Goal: Information Seeking & Learning: Find specific fact

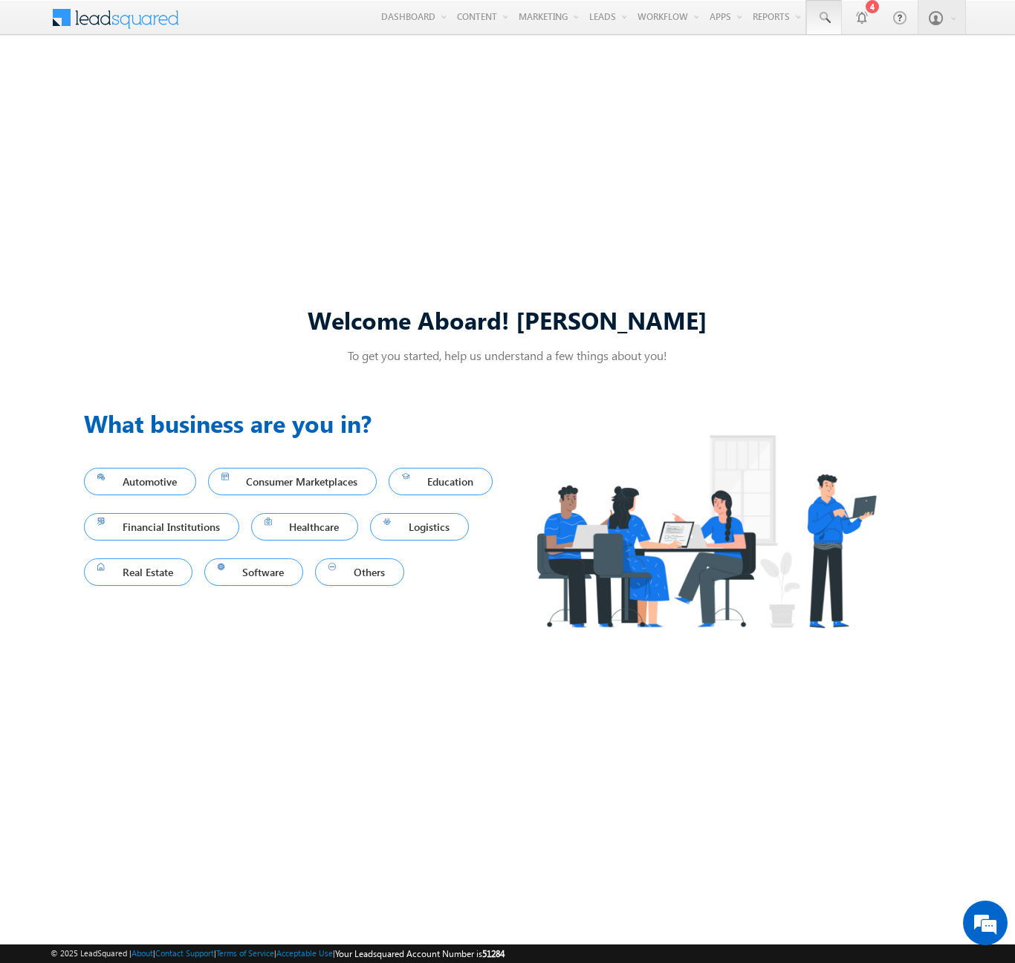
click at [823, 18] on span at bounding box center [823, 17] width 15 height 15
type input "8908875536"
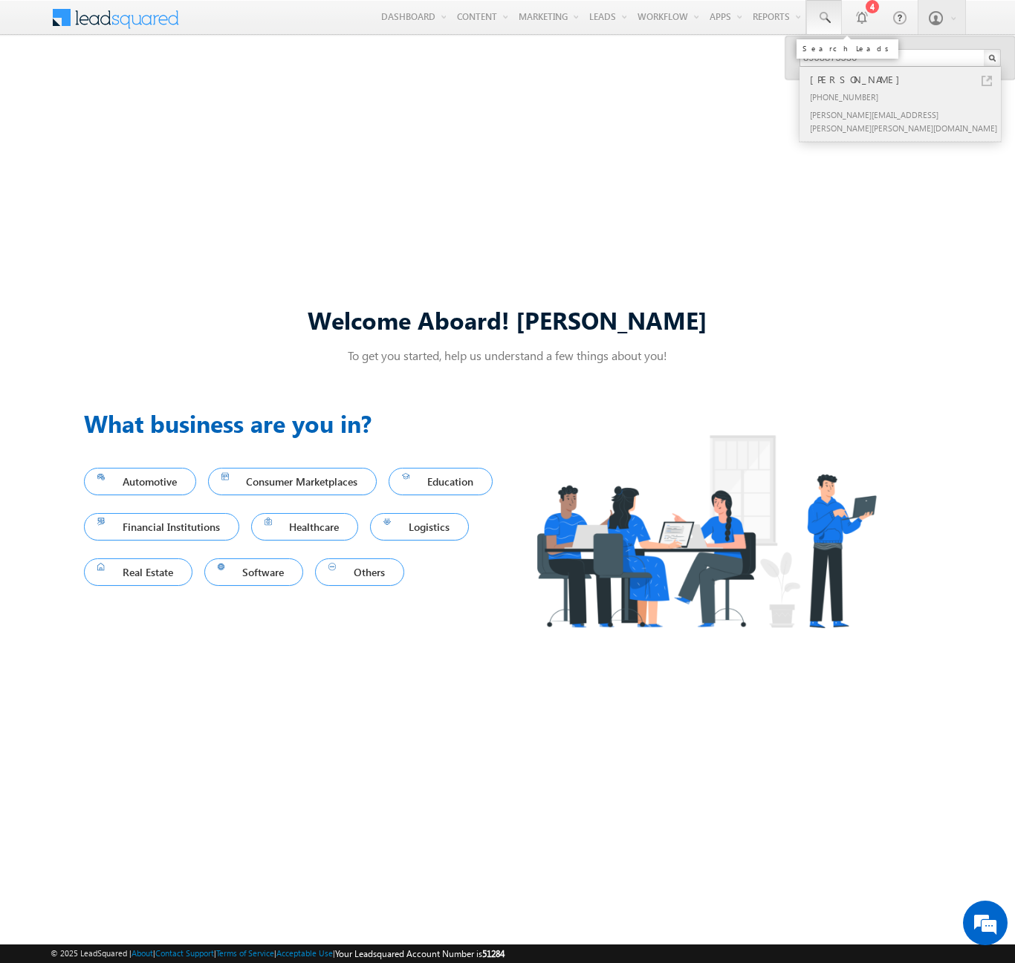
click at [906, 79] on div "[PERSON_NAME]" at bounding box center [906, 79] width 199 height 16
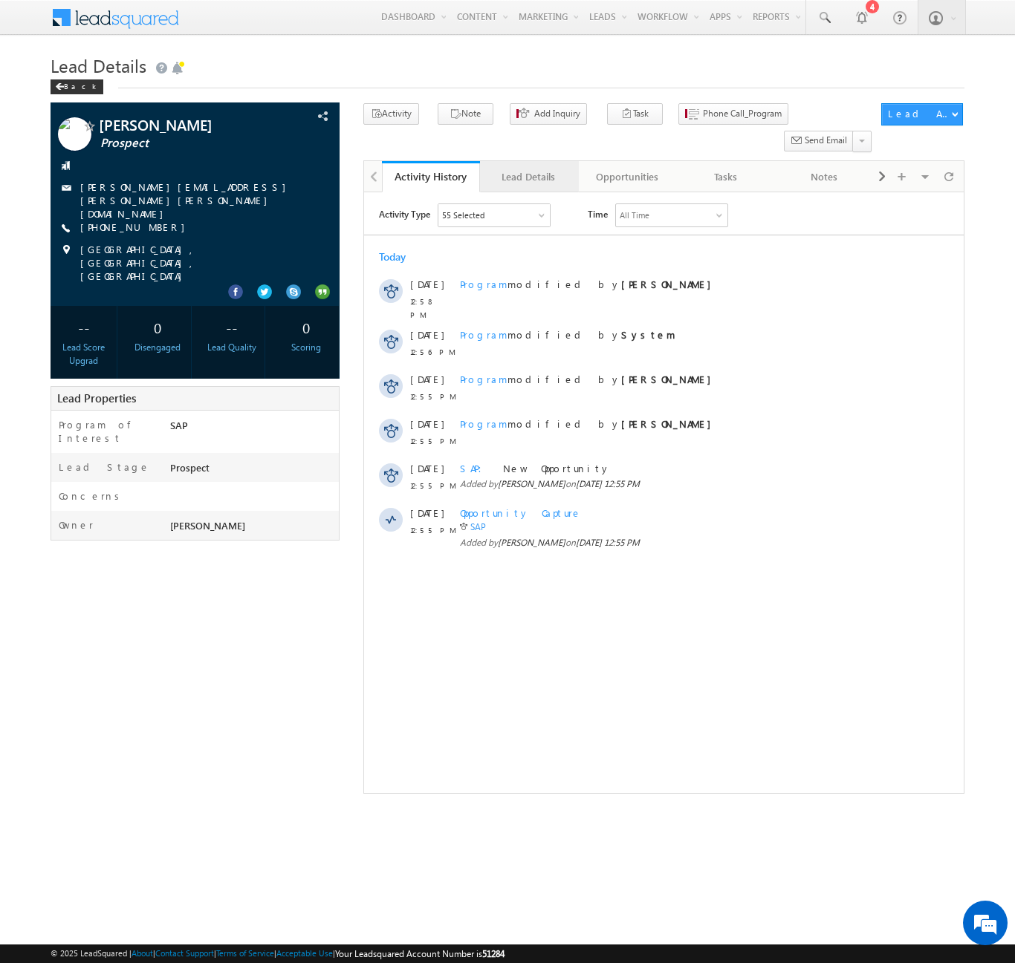
click at [528, 168] on div "Lead Details" at bounding box center [528, 177] width 73 height 18
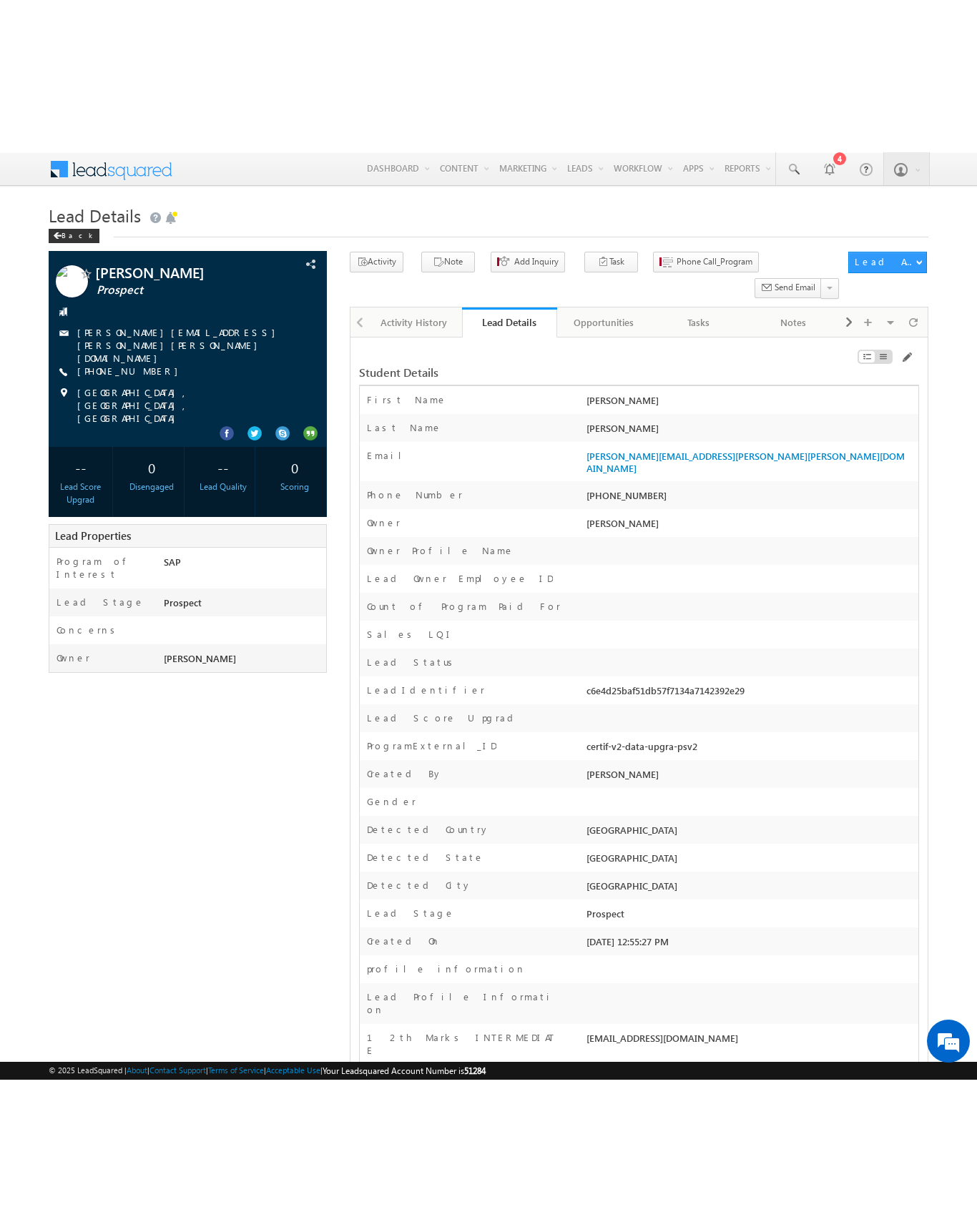
scroll to position [3716, 0]
